Goal: Transaction & Acquisition: Download file/media

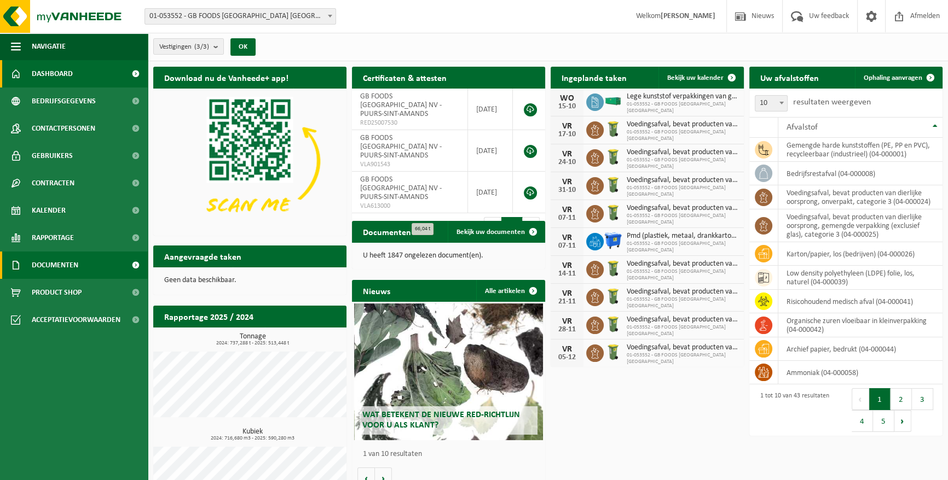
click at [57, 269] on span "Documenten" at bounding box center [55, 265] width 47 height 27
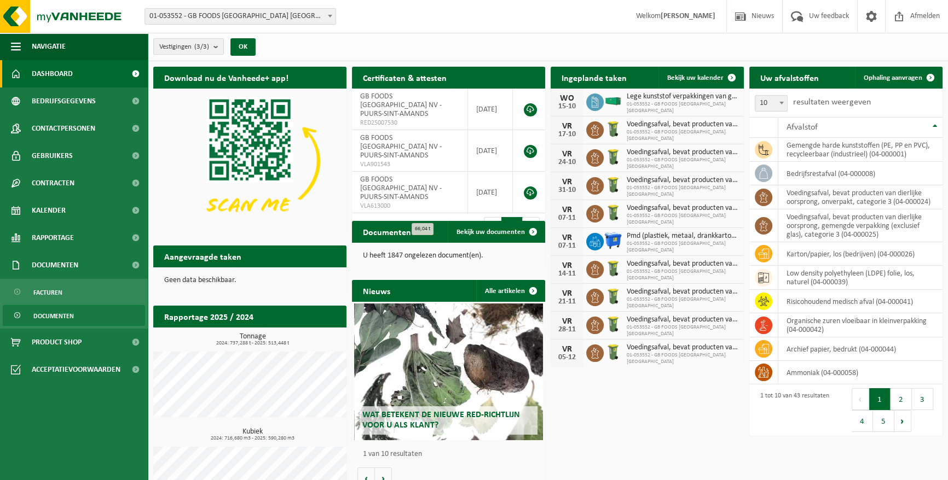
click at [56, 316] on span "Documenten" at bounding box center [53, 316] width 40 height 21
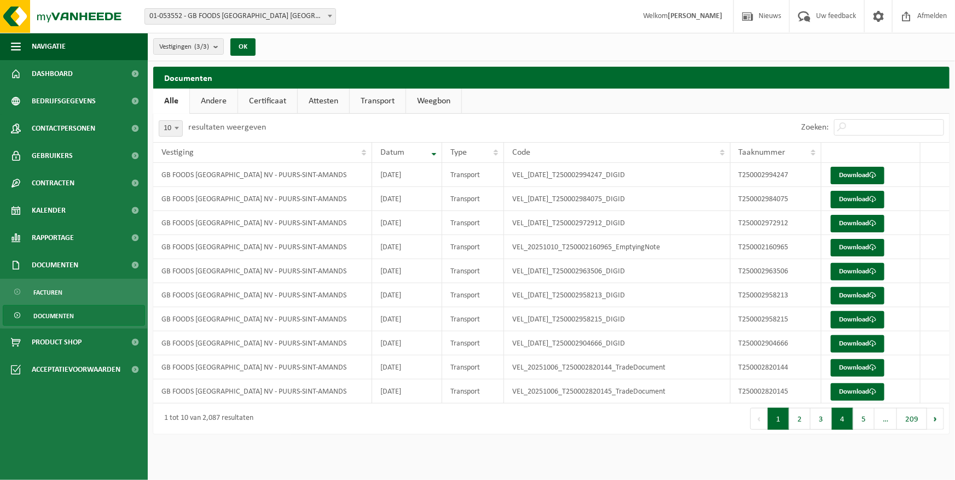
click at [850, 422] on button "4" at bounding box center [842, 419] width 21 height 22
click at [844, 200] on link "Download" at bounding box center [858, 200] width 54 height 18
click at [842, 222] on link "Download" at bounding box center [858, 224] width 54 height 18
click at [824, 422] on button "3" at bounding box center [820, 419] width 21 height 22
